Goal: Information Seeking & Learning: Learn about a topic

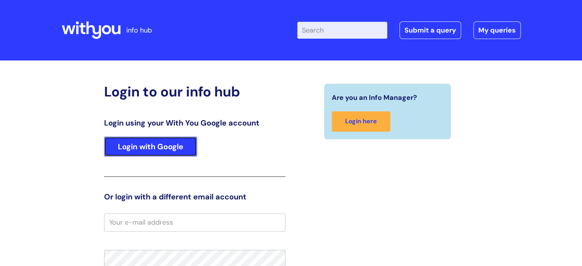
click at [145, 144] on link "Login with Google" at bounding box center [150, 147] width 93 height 20
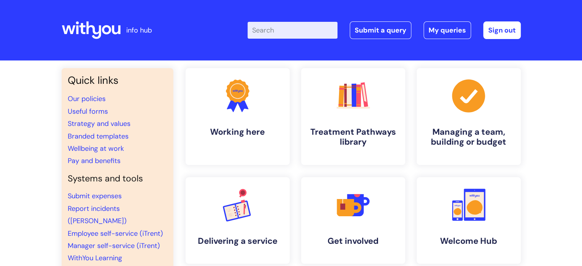
click at [277, 32] on input "Enter your search term here..." at bounding box center [293, 30] width 90 height 17
type input "recruitment"
click button "Search" at bounding box center [0, 0] width 0 height 0
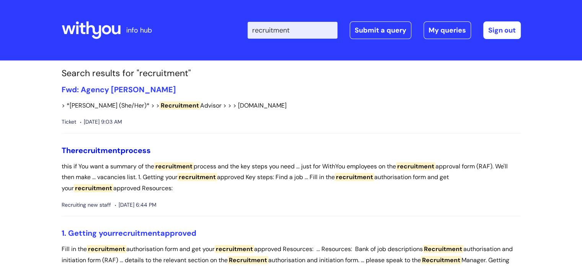
click at [124, 151] on link "The recruitment process" at bounding box center [106, 150] width 89 height 10
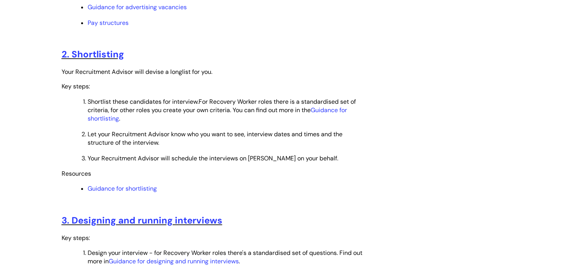
scroll to position [536, 0]
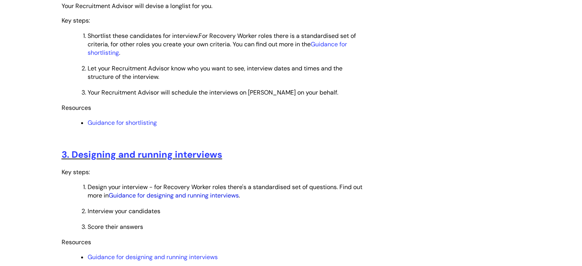
click at [194, 199] on link "Guidance for designing and running interviews" at bounding box center [174, 195] width 130 height 8
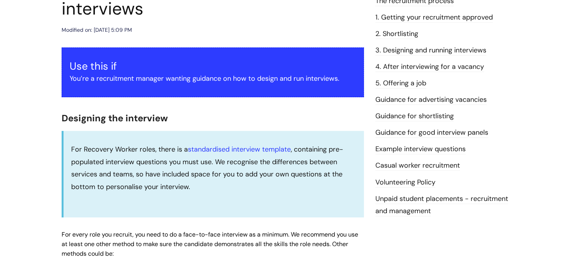
scroll to position [77, 0]
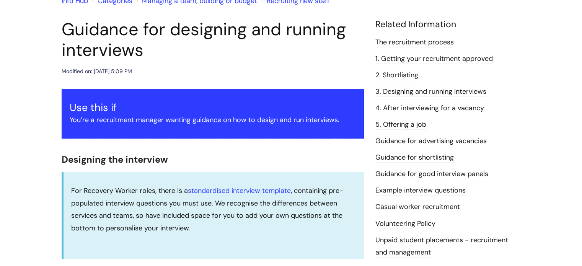
click at [436, 191] on link "Example interview questions" at bounding box center [420, 191] width 90 height 10
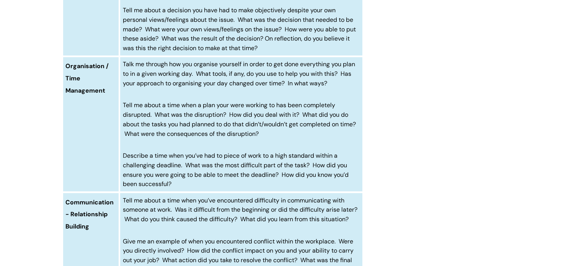
scroll to position [1148, 0]
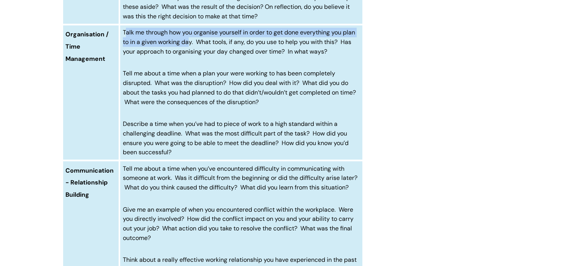
drag, startPoint x: 124, startPoint y: 33, endPoint x: 189, endPoint y: 42, distance: 65.8
click at [189, 42] on span "Talk me through how you organise yourself in order to get done everything you p…" at bounding box center [239, 41] width 232 height 27
drag, startPoint x: 124, startPoint y: 32, endPoint x: 196, endPoint y: 42, distance: 73.0
click at [196, 42] on span "Talk me through how you organise yourself in order to get done everything you p…" at bounding box center [239, 41] width 232 height 27
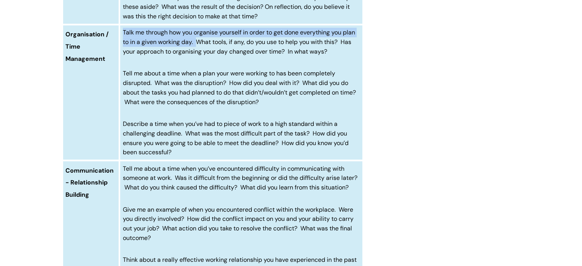
copy span "Talk me through how you organise yourself in order to get done everything you p…"
click at [197, 44] on span "Talk me through how you organise yourself in order to get done everything you p…" at bounding box center [239, 41] width 232 height 27
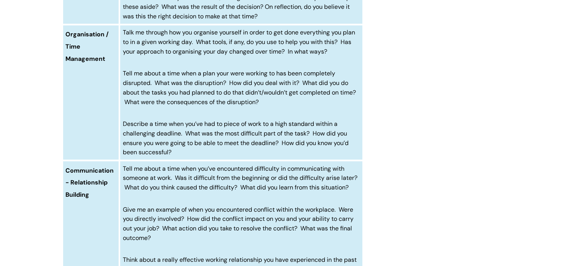
drag, startPoint x: 343, startPoint y: 42, endPoint x: 338, endPoint y: 50, distance: 9.0
click at [338, 50] on p "Talk me through how you organise yourself in order to get done everything you p…" at bounding box center [241, 42] width 237 height 28
copy span "Has your approach to organising your day changed over time? In what ways?"
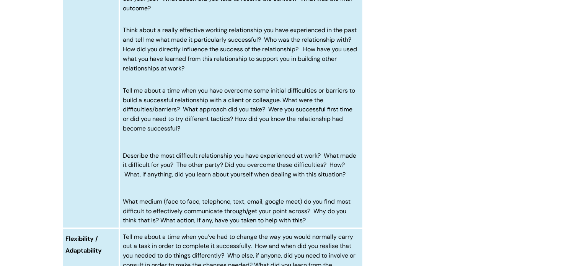
scroll to position [1416, 0]
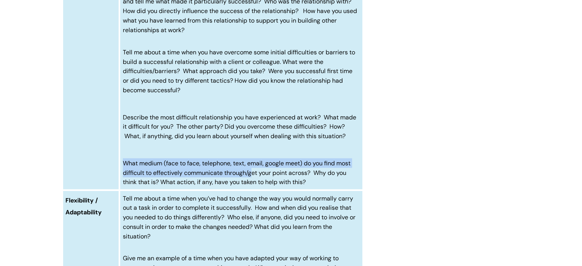
drag, startPoint x: 124, startPoint y: 173, endPoint x: 253, endPoint y: 180, distance: 128.8
click at [253, 180] on span "What medium (face to face, telephone, text, email, google meet) do you find mos…" at bounding box center [237, 172] width 228 height 27
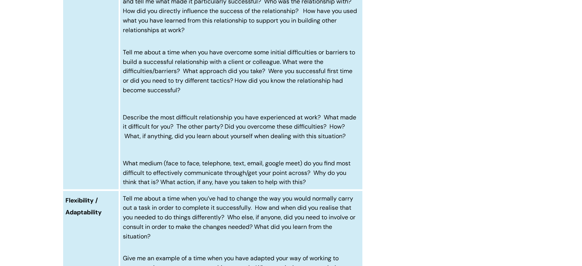
click at [256, 156] on td "Tell me about a time when you’ve encountered difficulty in communicating with s…" at bounding box center [240, 40] width 243 height 297
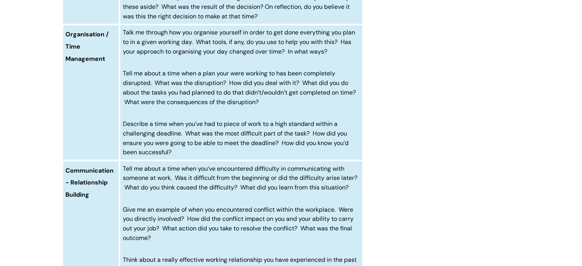
scroll to position [919, 0]
